Goal: Task Accomplishment & Management: Complete application form

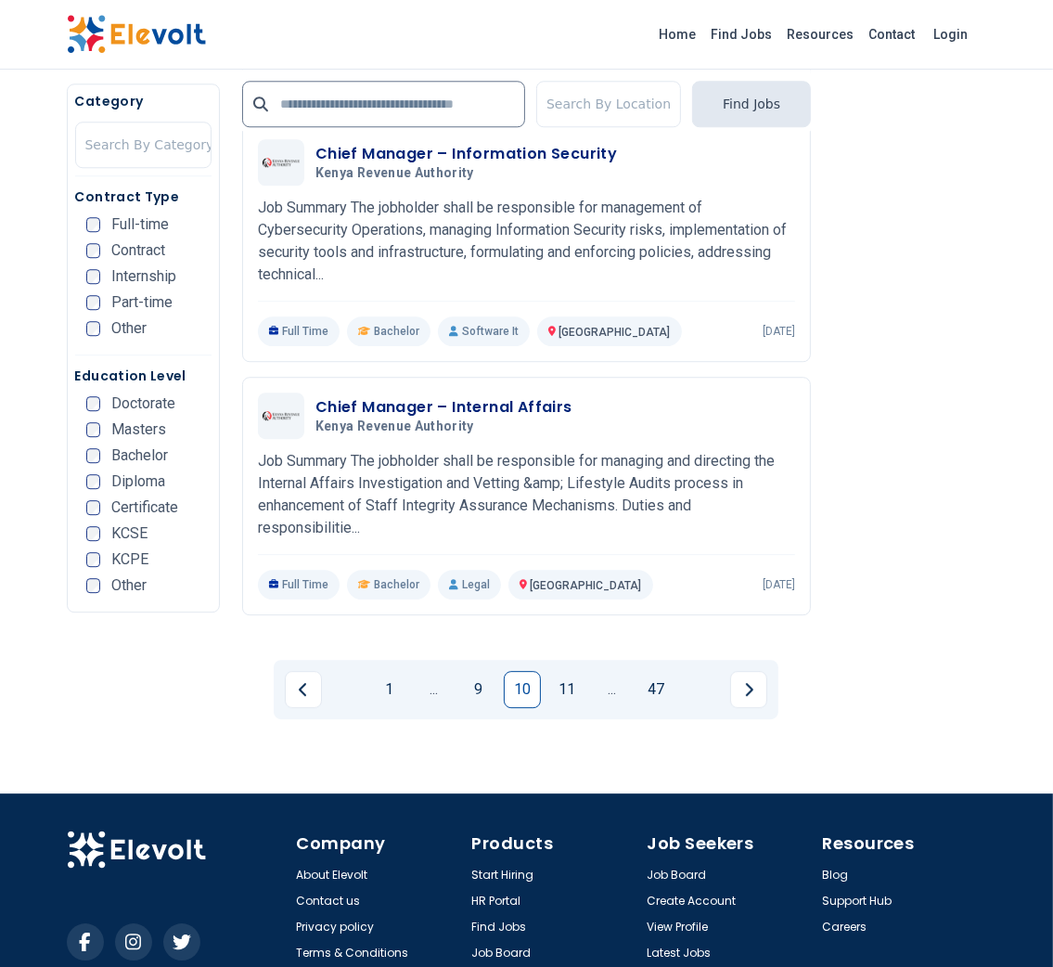
scroll to position [3699, 0]
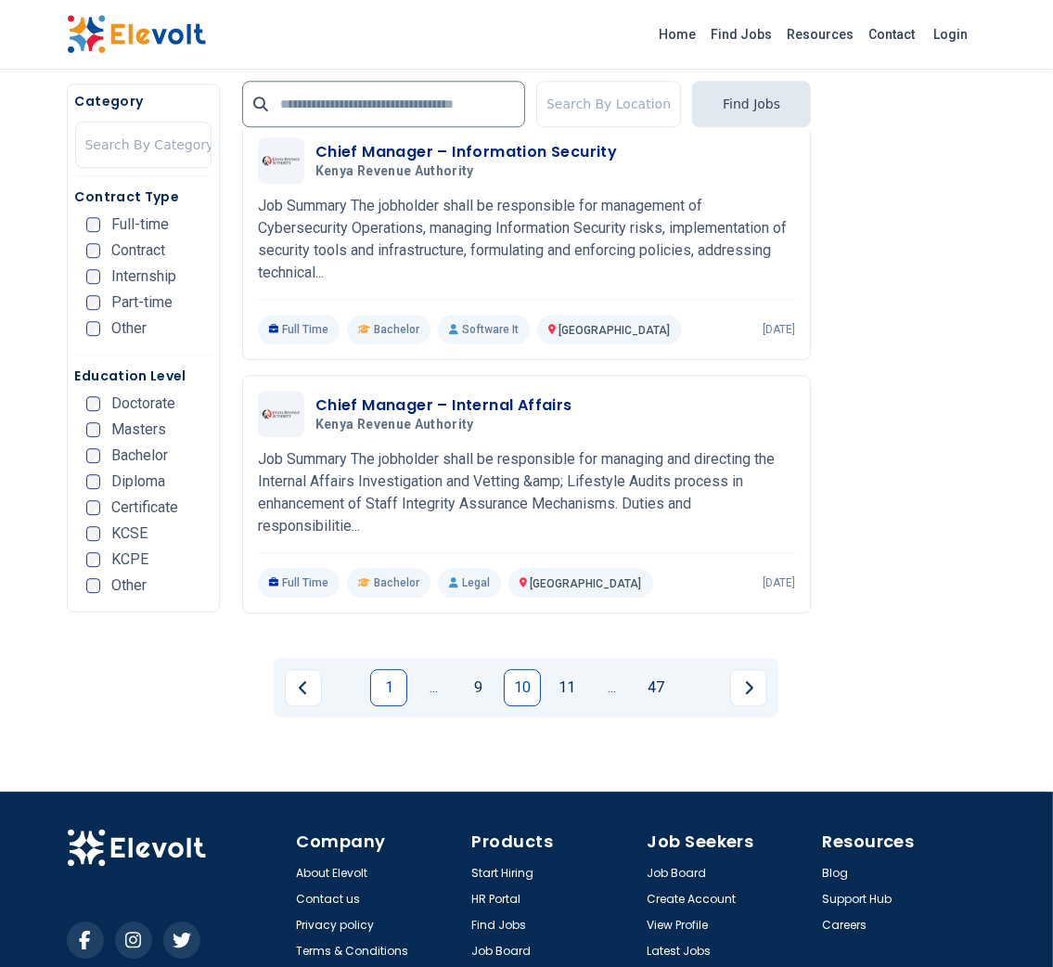
click at [385, 669] on link "1" at bounding box center [388, 687] width 37 height 37
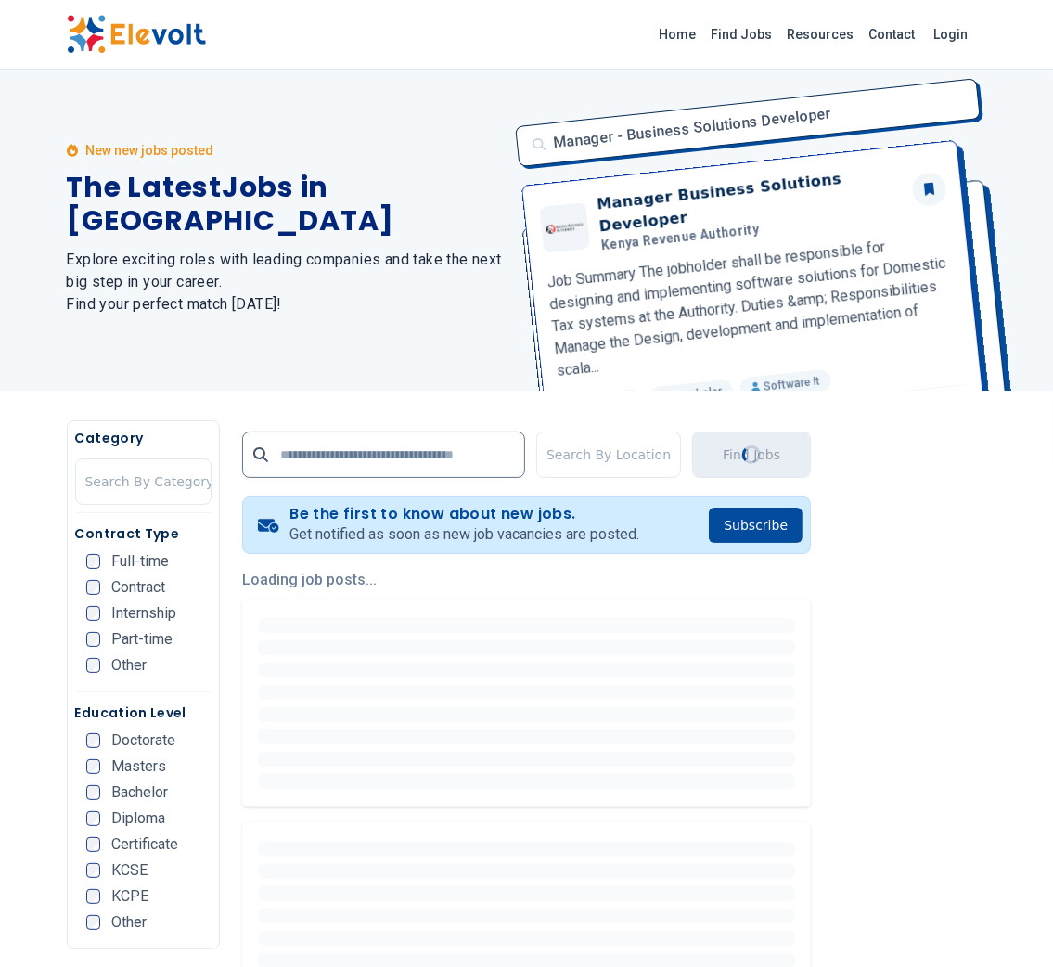
scroll to position [0, 0]
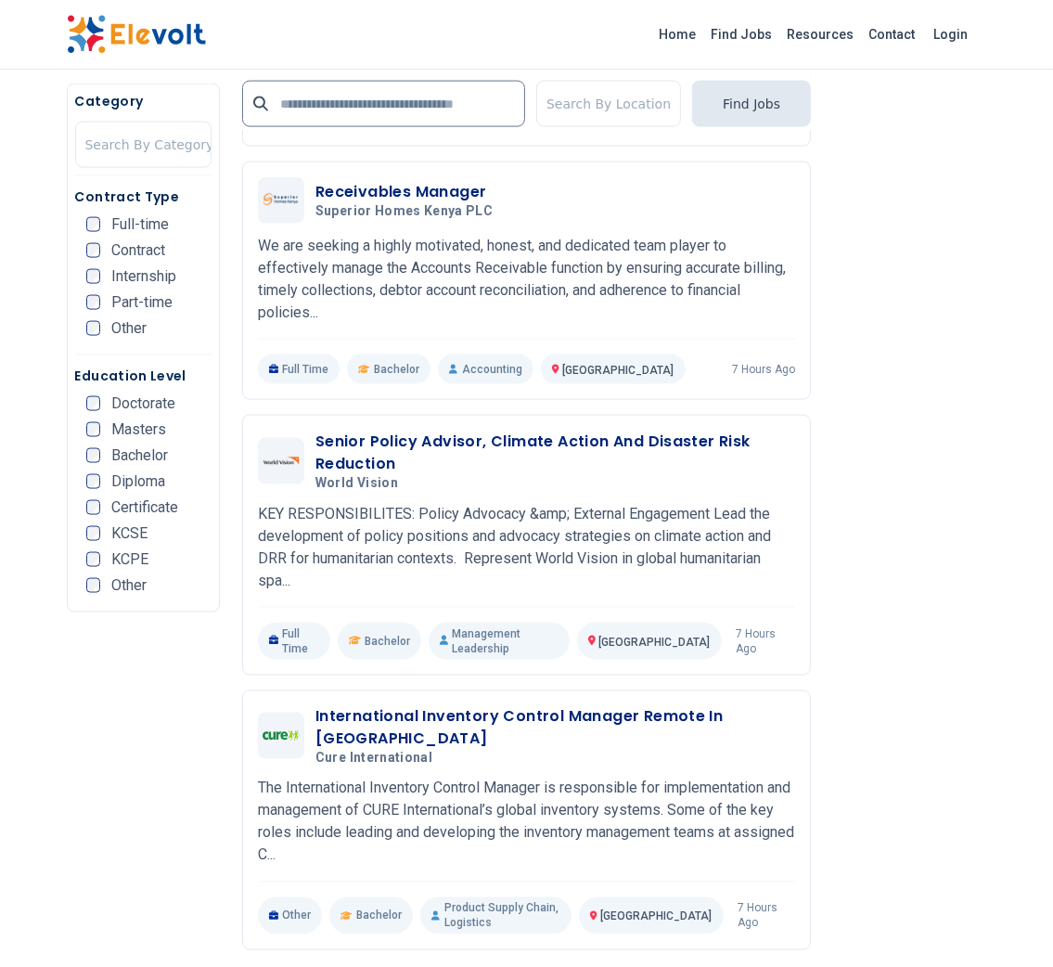
scroll to position [1974, 0]
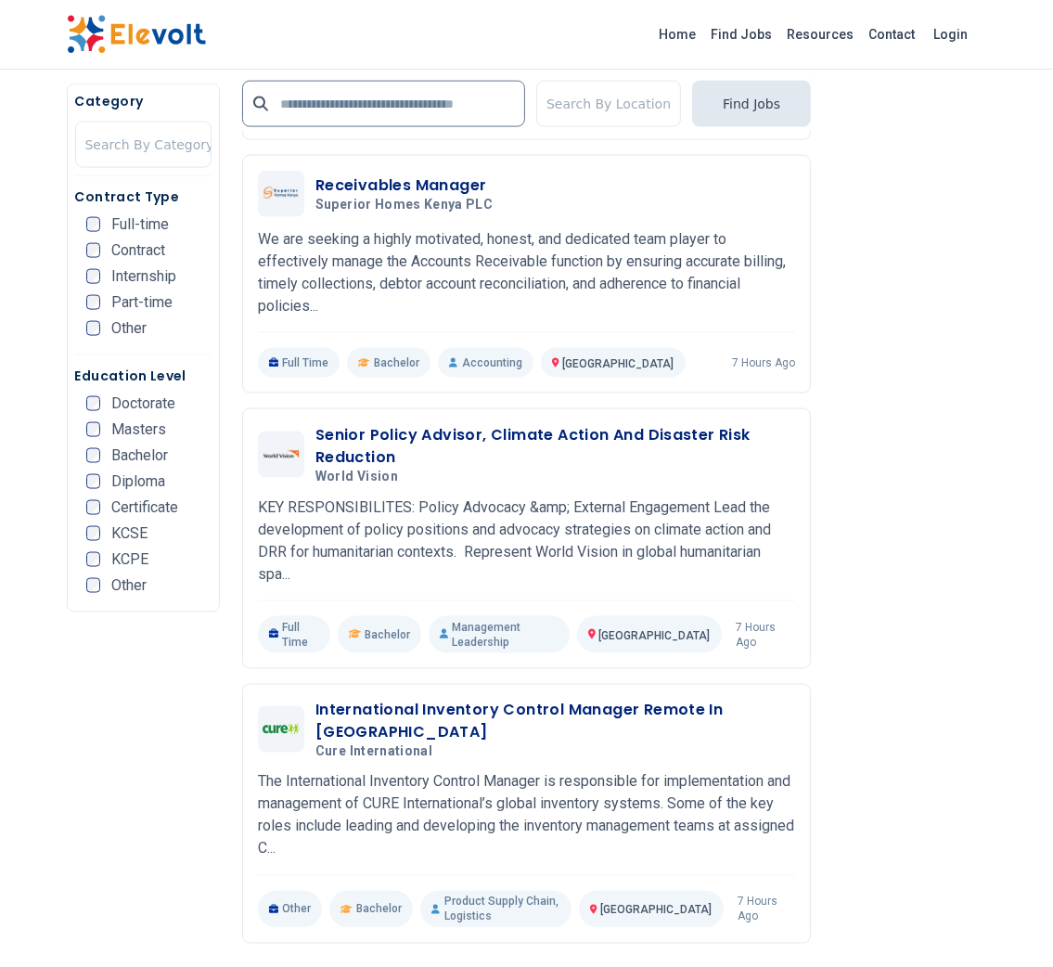
click at [385, 699] on h3 "International Inventory Control Manager Remote In [GEOGRAPHIC_DATA]" at bounding box center [555, 721] width 480 height 45
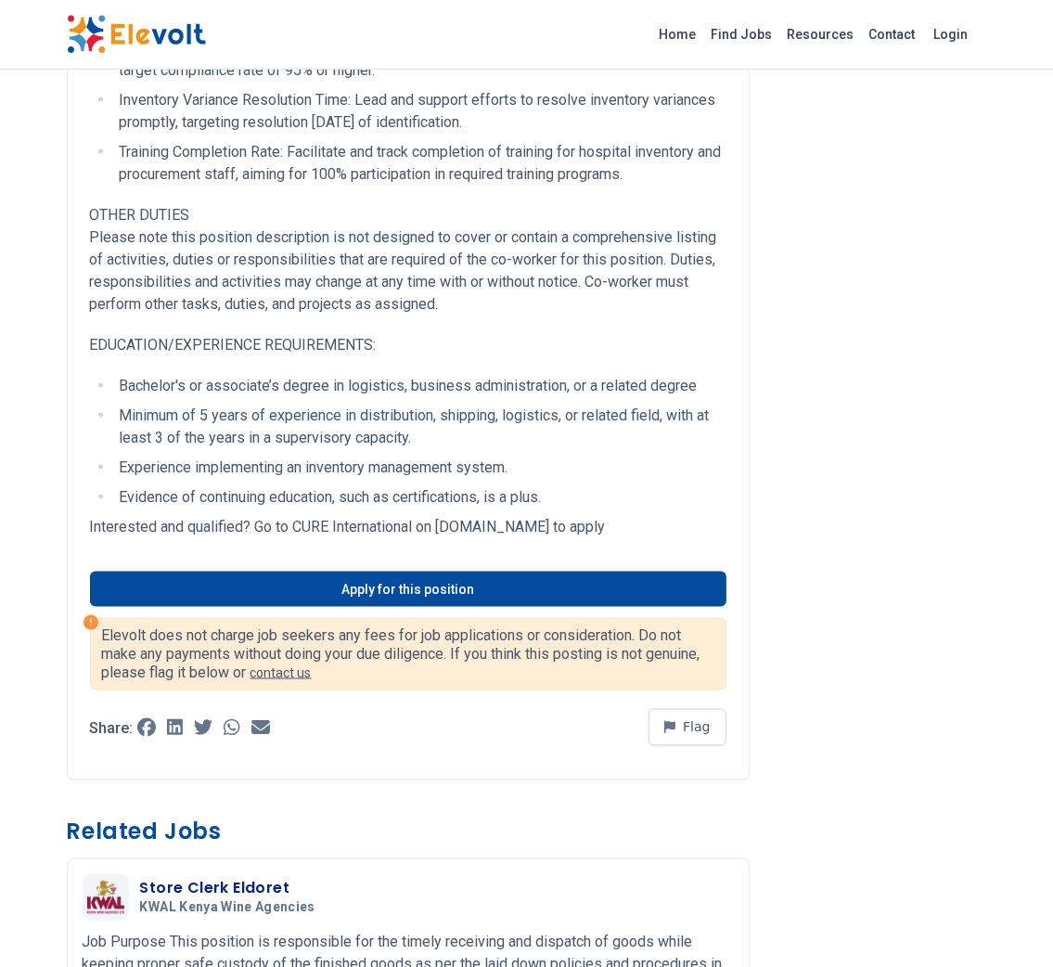
scroll to position [1952, 0]
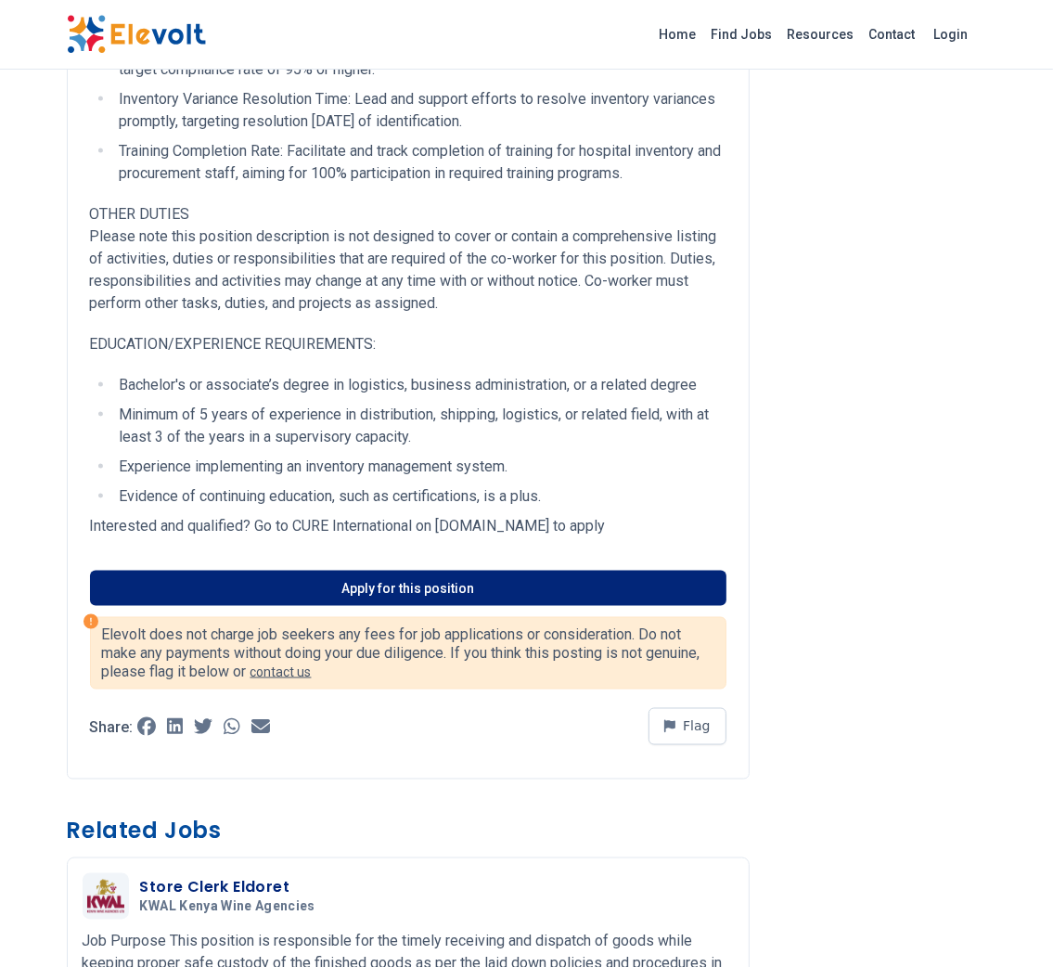
click at [375, 584] on link "Apply for this position" at bounding box center [408, 588] width 636 height 35
